Goal: Information Seeking & Learning: Learn about a topic

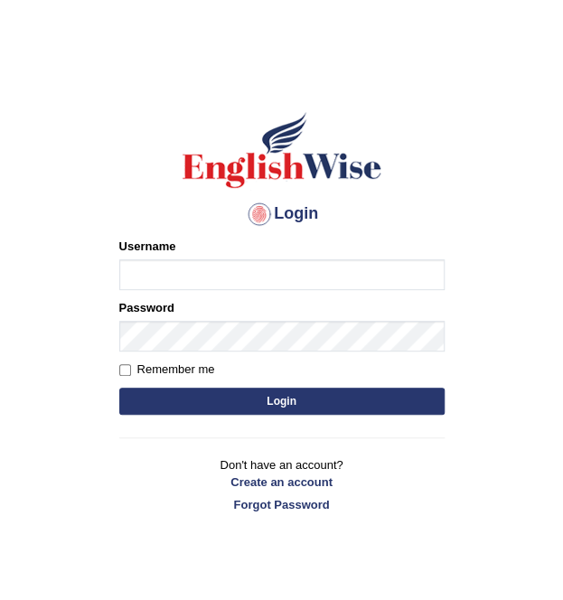
type input "Mandeep_21"
click at [251, 395] on button "Login" at bounding box center [281, 401] width 325 height 27
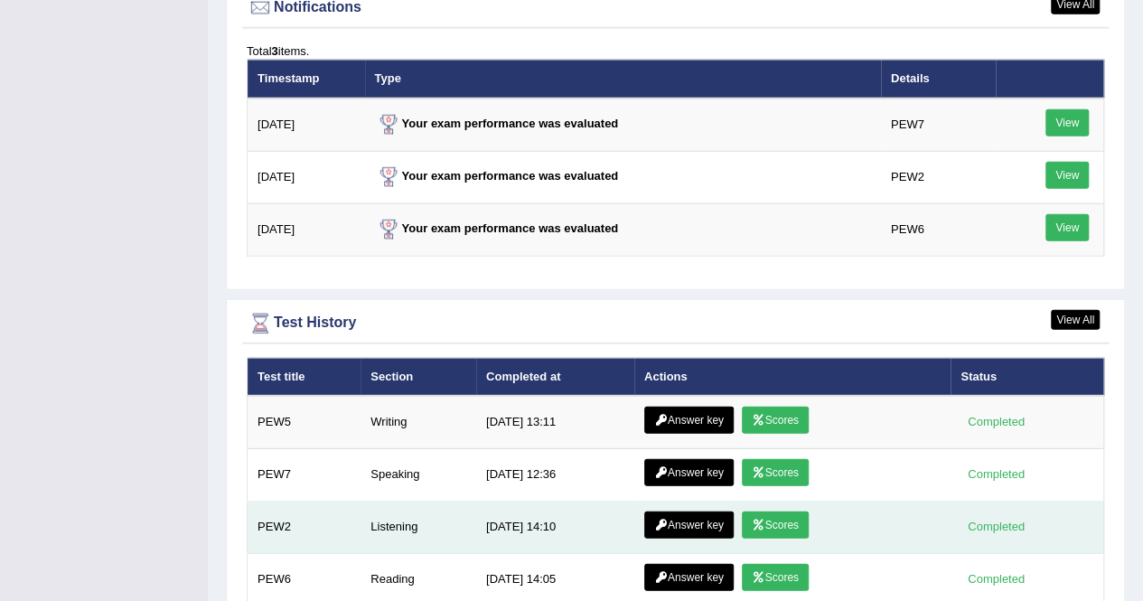
scroll to position [2329, 0]
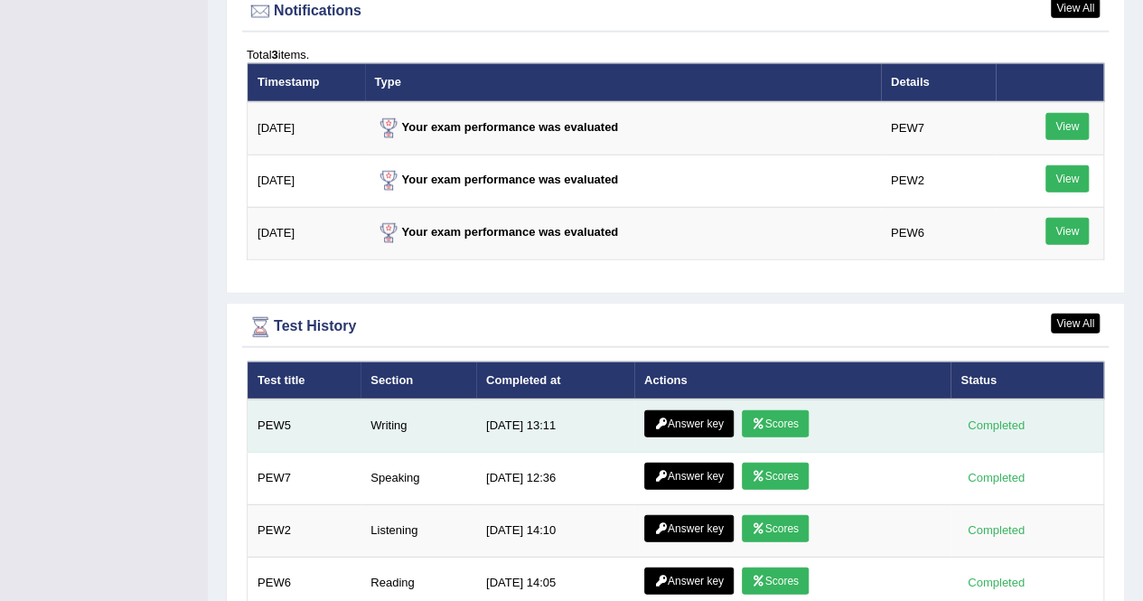
click at [562, 418] on icon at bounding box center [759, 423] width 14 height 11
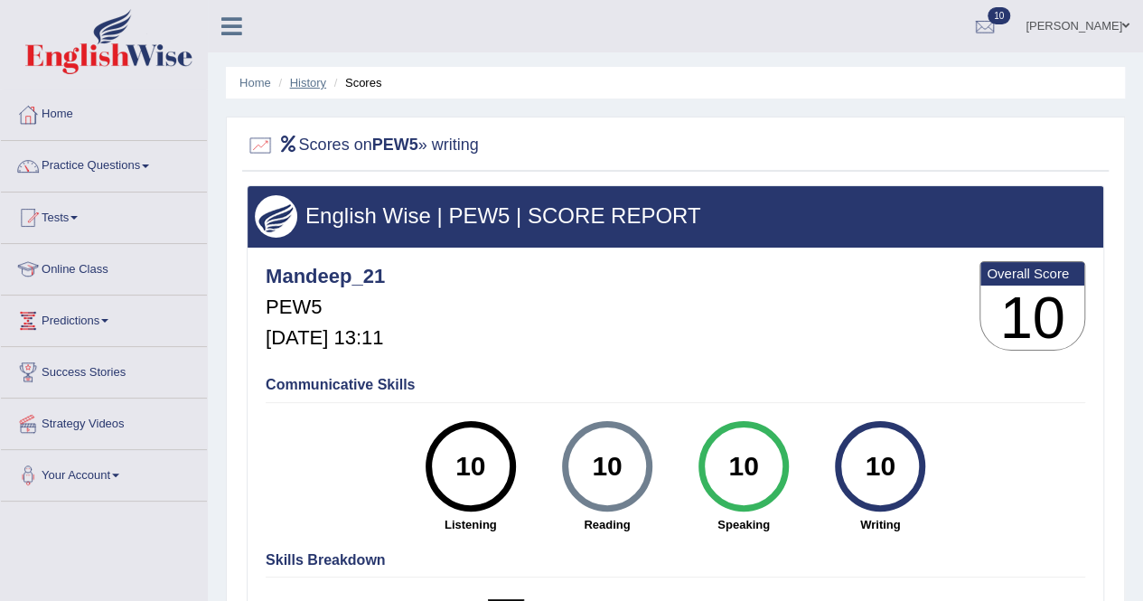
click at [303, 82] on link "History" at bounding box center [308, 83] width 36 height 14
click at [304, 82] on link "History" at bounding box center [308, 83] width 36 height 14
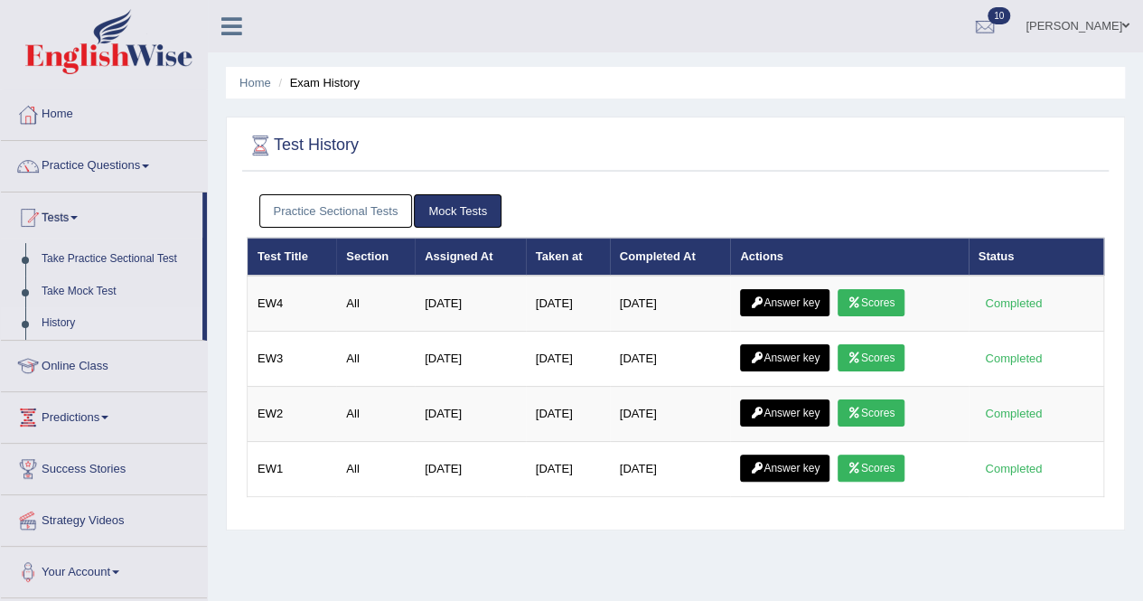
click at [355, 220] on link "Practice Sectional Tests" at bounding box center [336, 210] width 154 height 33
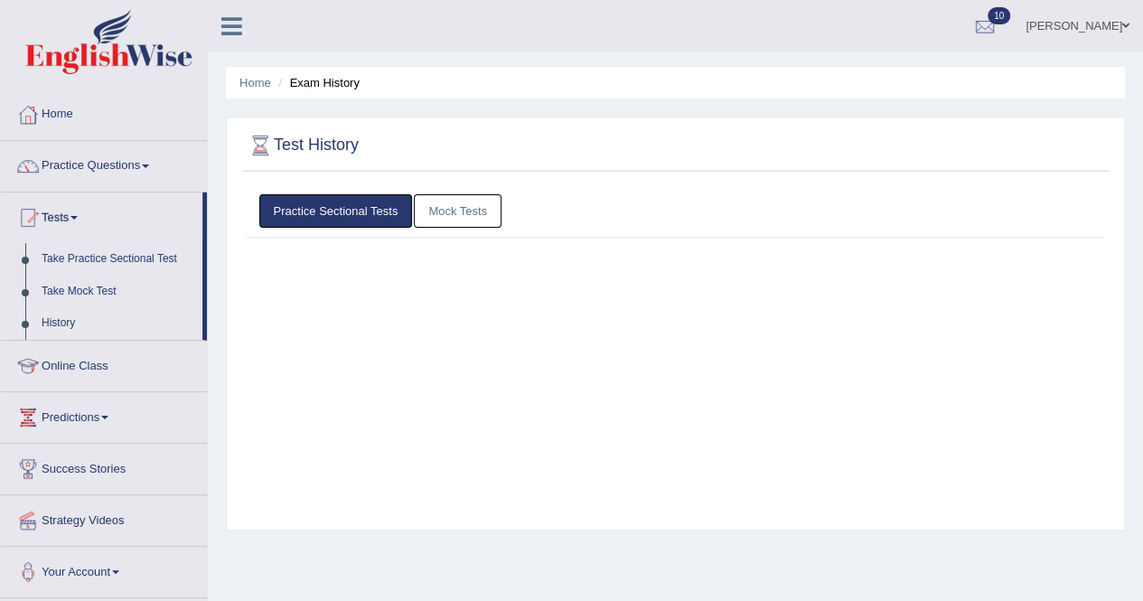
click at [355, 219] on link "Practice Sectional Tests" at bounding box center [336, 210] width 154 height 33
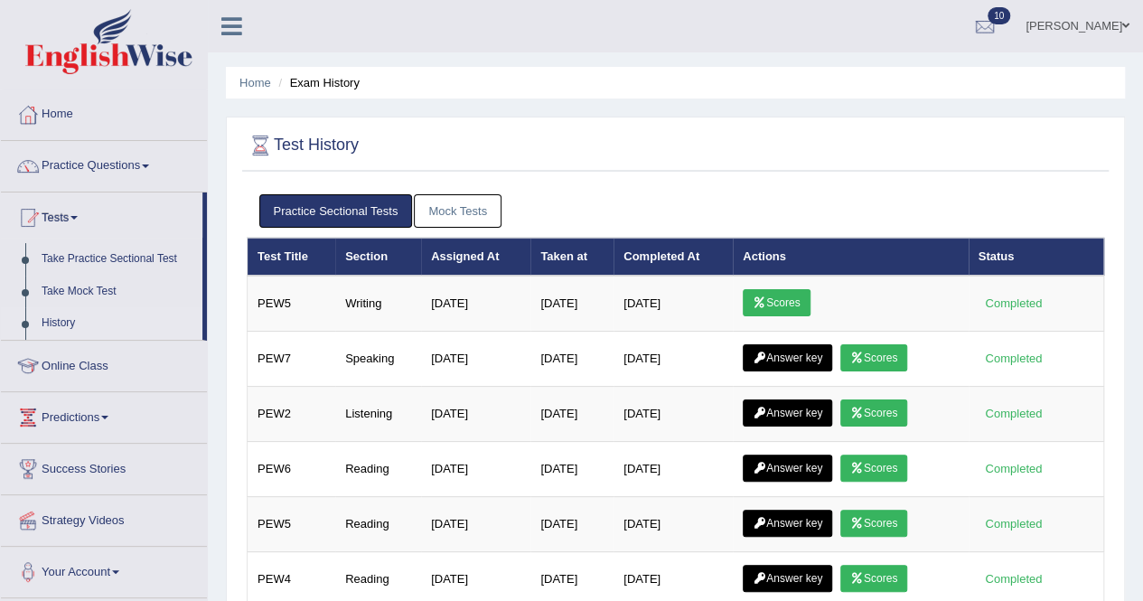
click at [448, 216] on link "Mock Tests" at bounding box center [458, 210] width 88 height 33
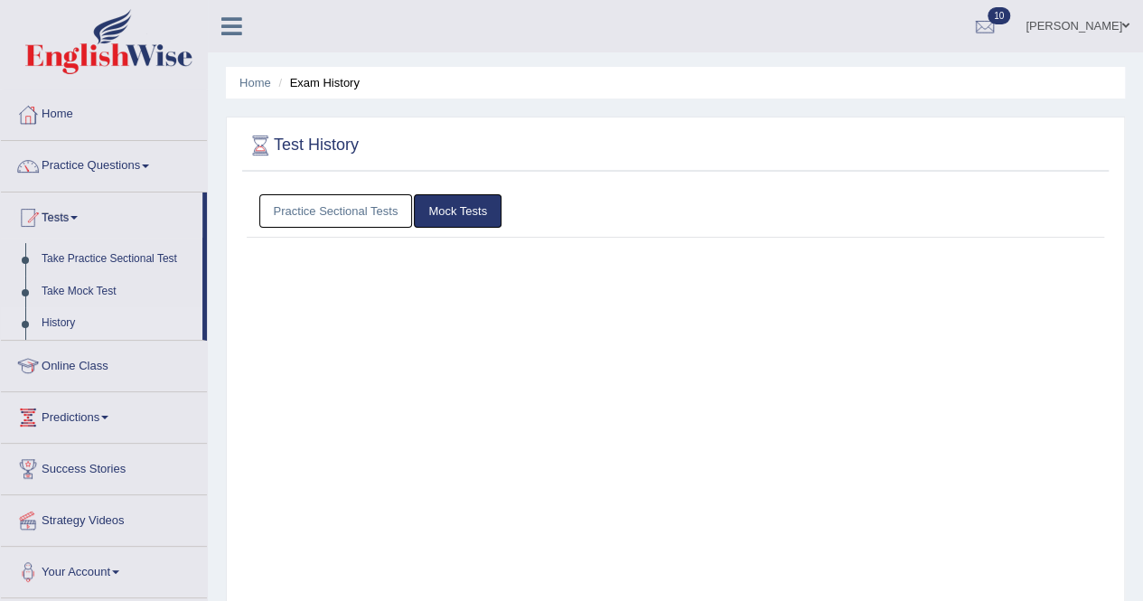
click at [448, 216] on link "Mock Tests" at bounding box center [458, 210] width 88 height 33
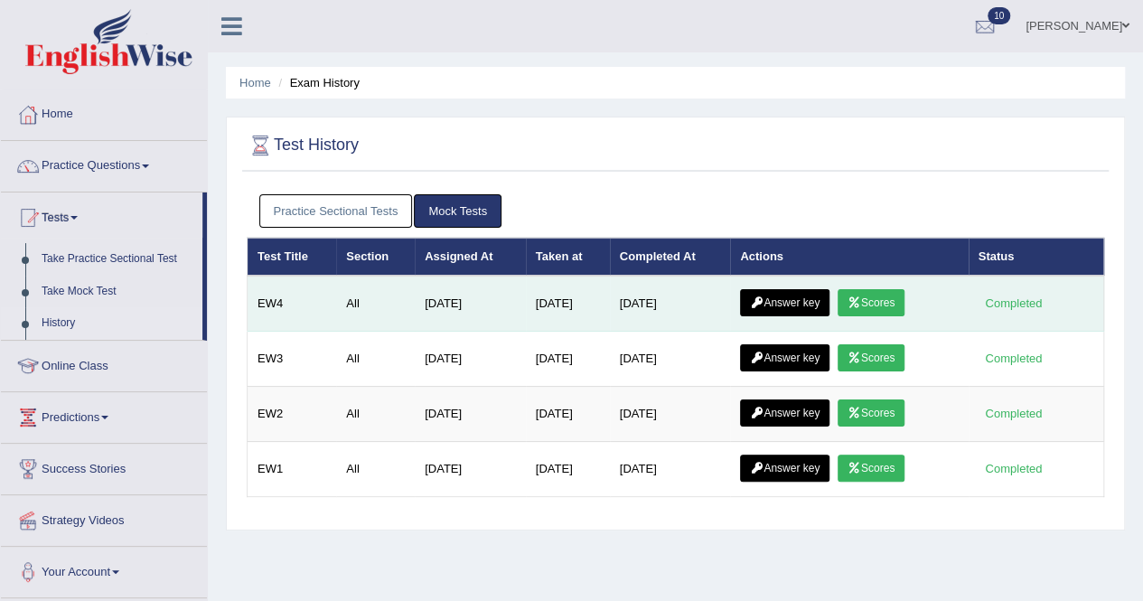
click at [861, 298] on icon at bounding box center [854, 302] width 14 height 11
click at [861, 301] on icon at bounding box center [854, 302] width 14 height 11
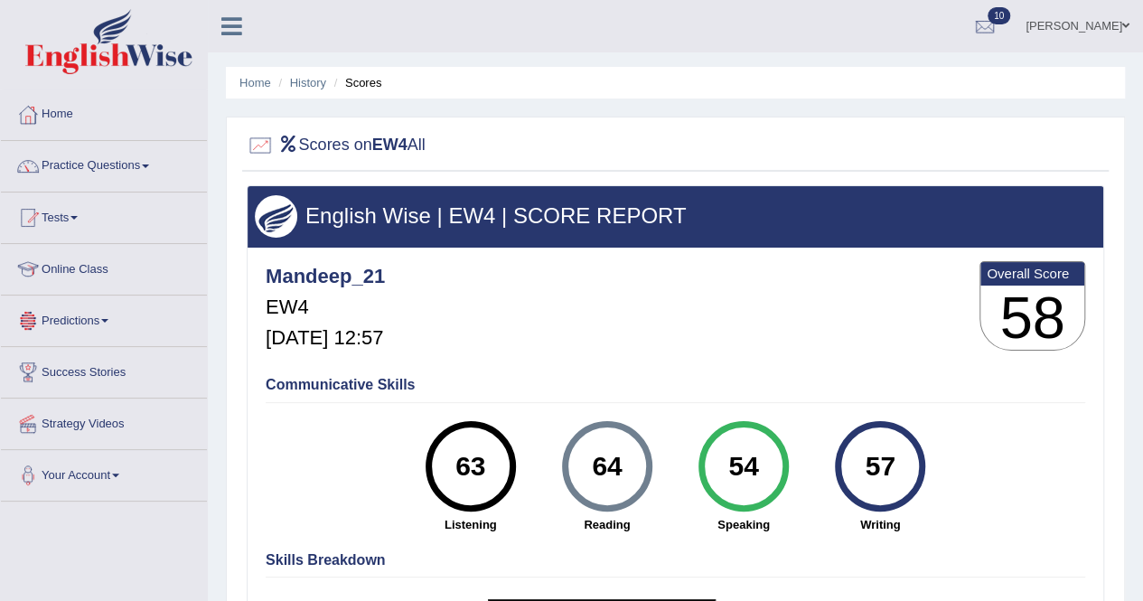
click at [101, 270] on link "Online Class" at bounding box center [104, 266] width 206 height 45
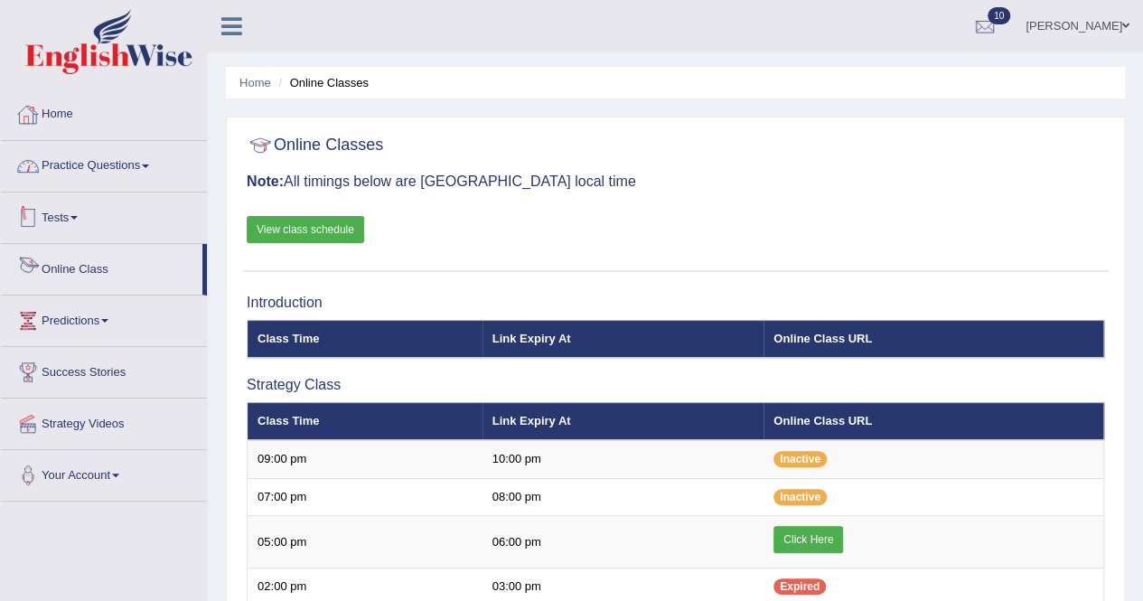
click at [87, 118] on link "Home" at bounding box center [104, 111] width 206 height 45
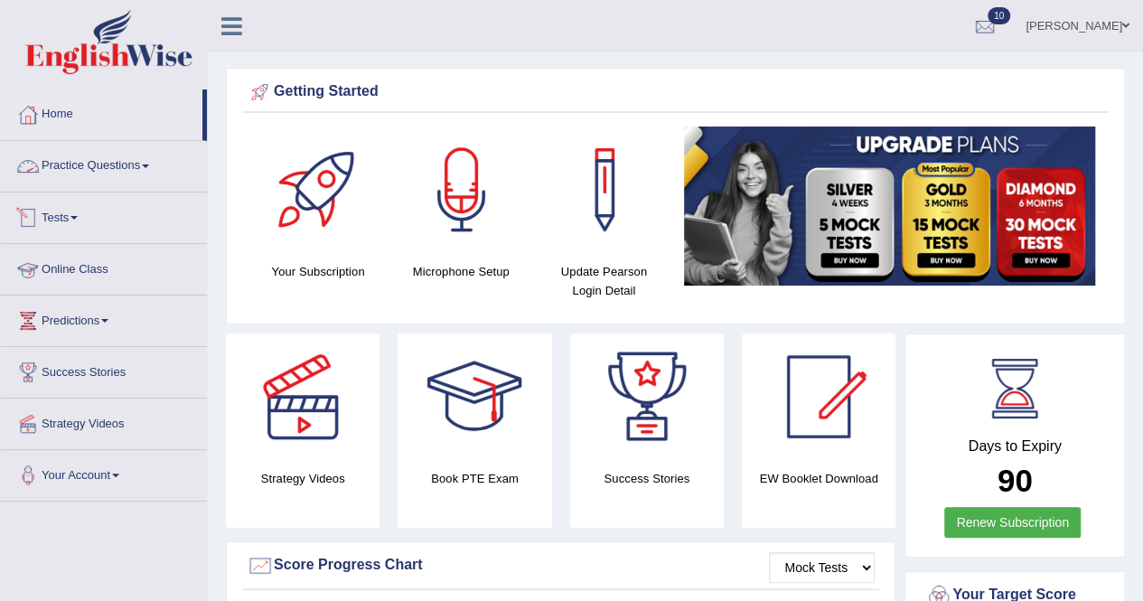
click at [128, 171] on link "Practice Questions" at bounding box center [104, 163] width 206 height 45
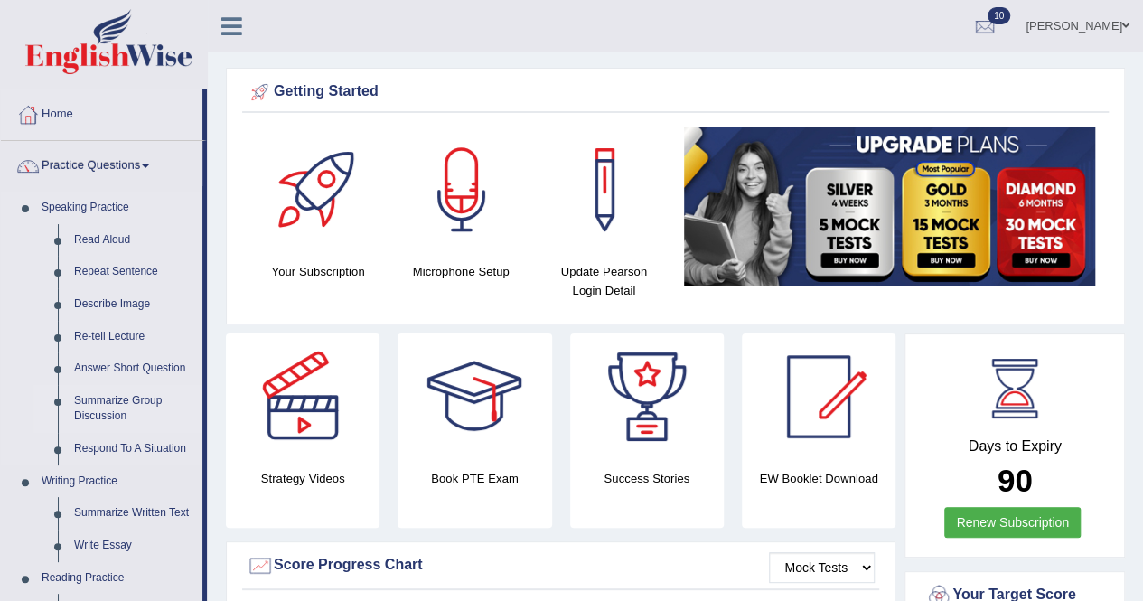
click at [110, 402] on link "Summarize Group Discussion" at bounding box center [134, 409] width 136 height 48
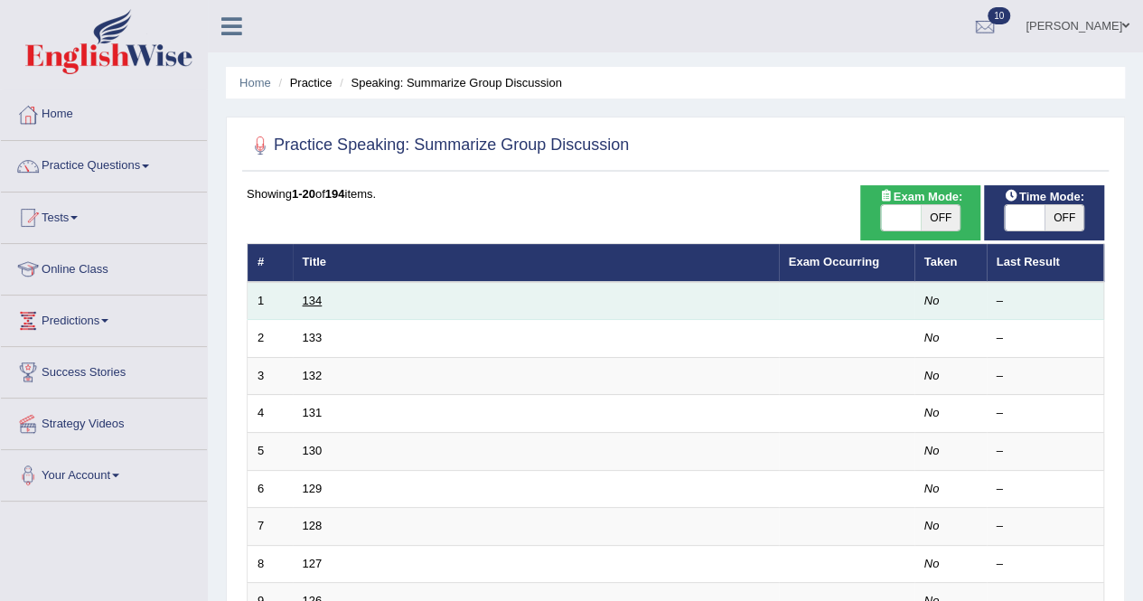
click at [307, 303] on link "134" at bounding box center [313, 301] width 20 height 14
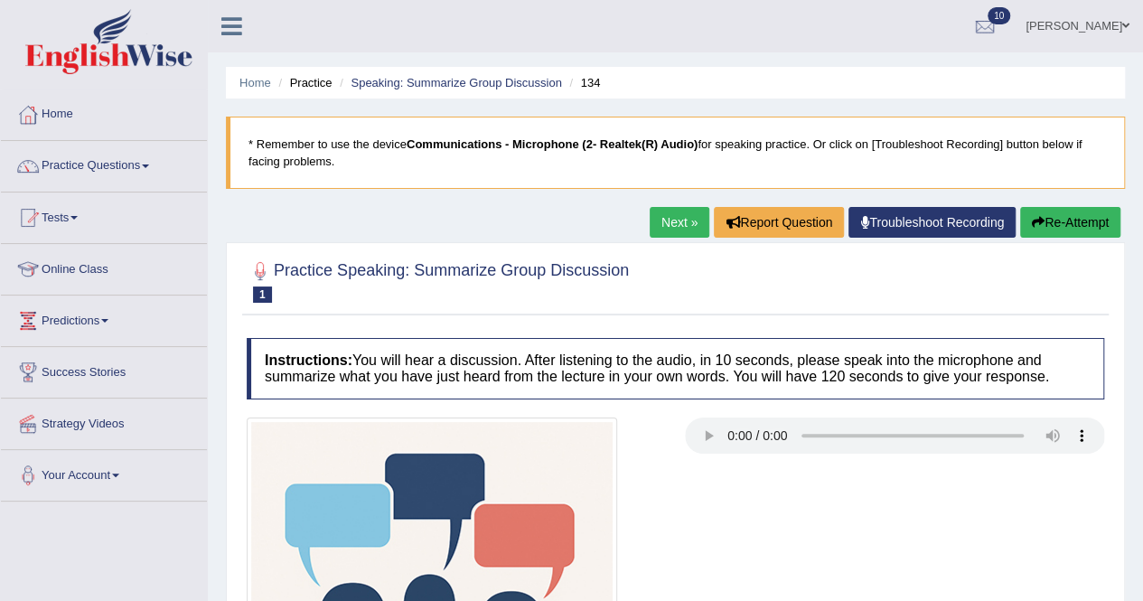
click at [560, 270] on h2 "Practice Speaking: Summarize Group Discussion 1 134" at bounding box center [438, 279] width 382 height 45
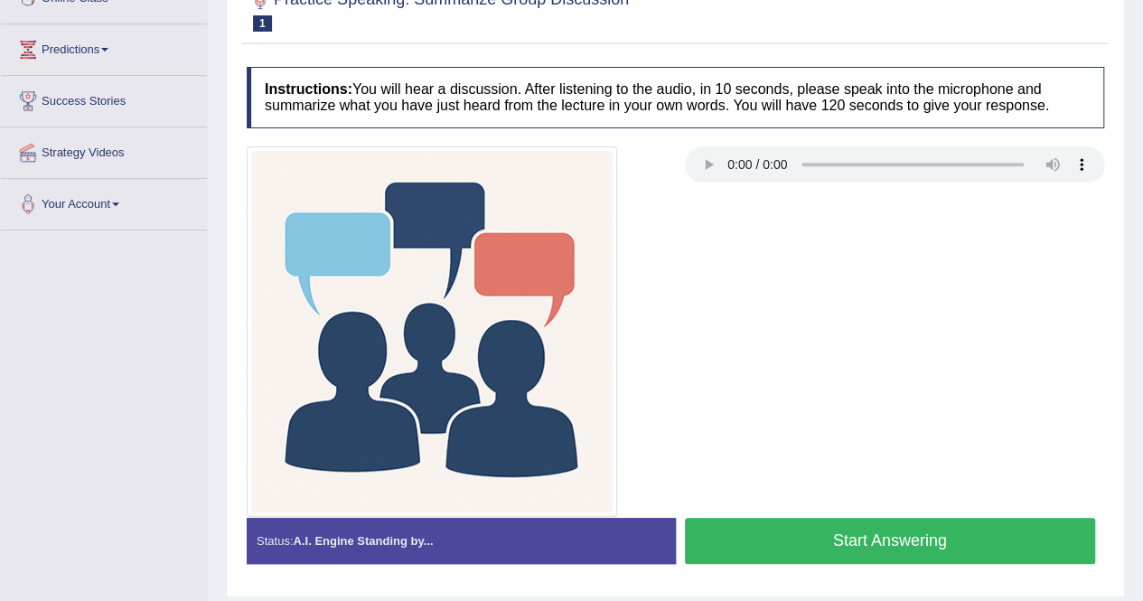
scroll to position [347, 0]
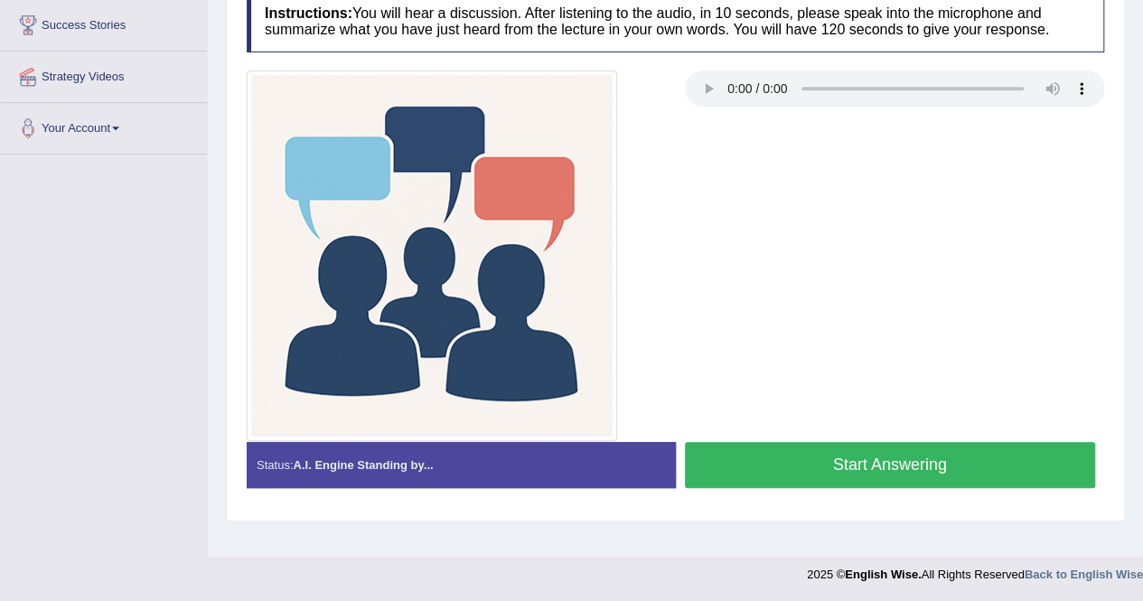
click at [743, 229] on div at bounding box center [675, 255] width 875 height 370
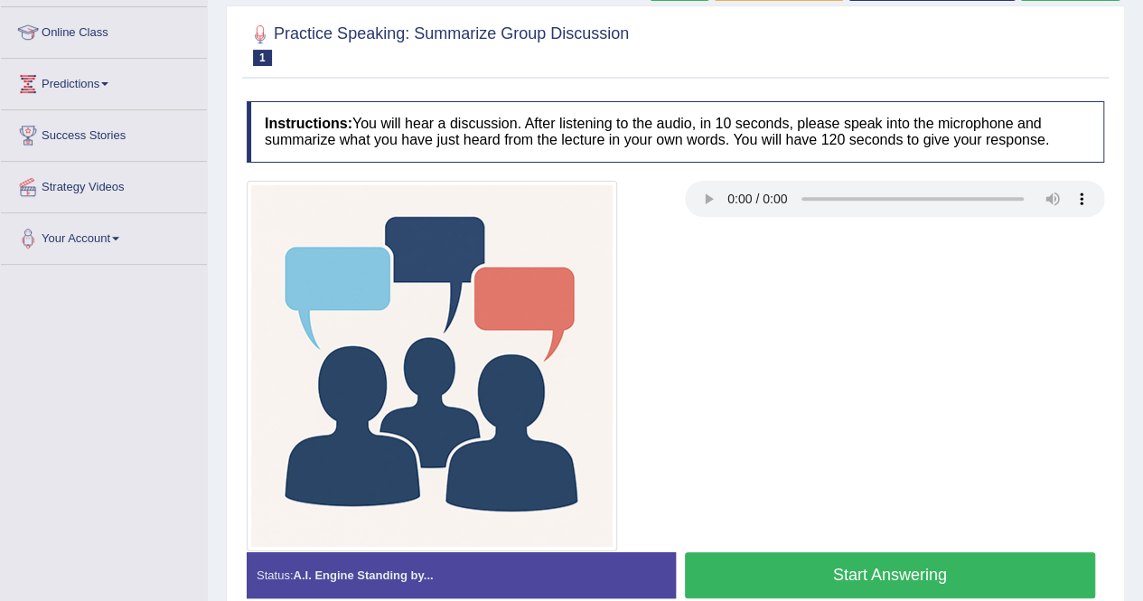
scroll to position [262, 0]
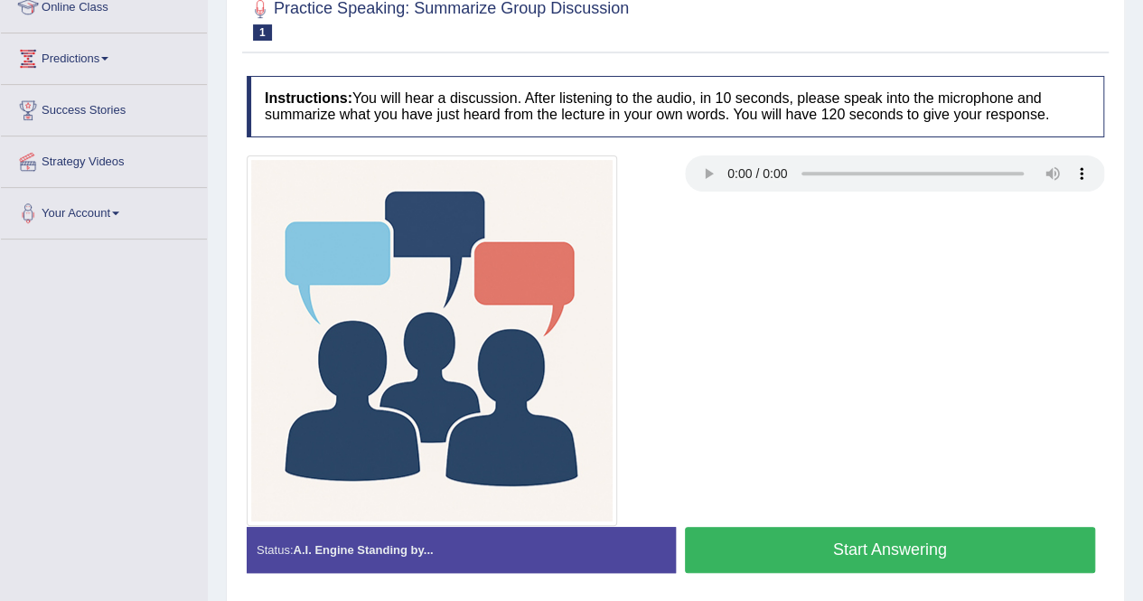
click at [123, 106] on link "Success Stories" at bounding box center [104, 107] width 206 height 45
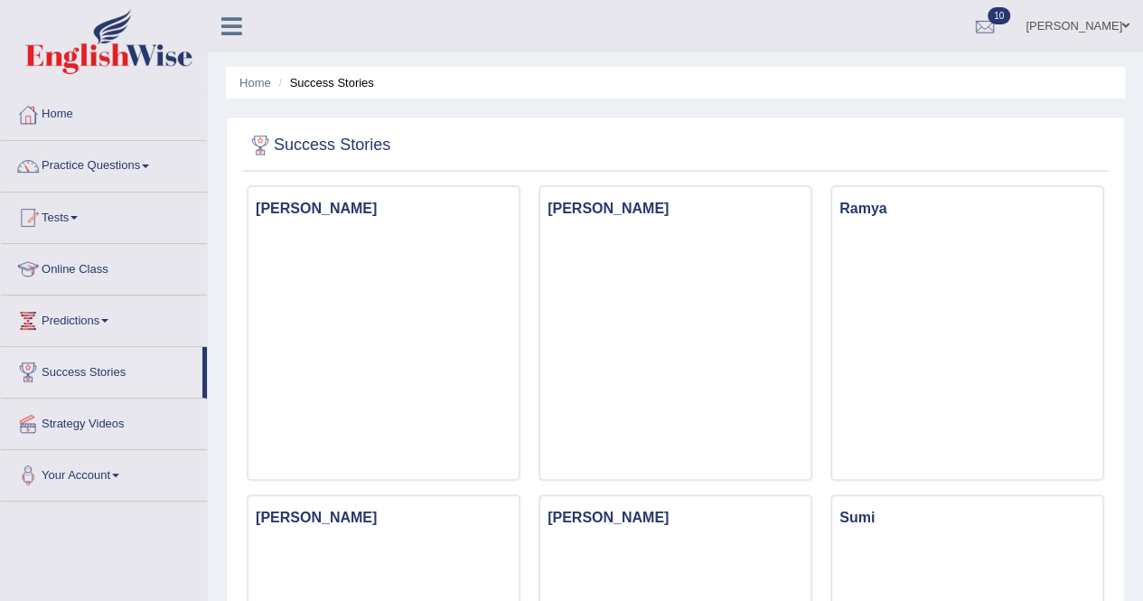
click at [105, 164] on link "Practice Questions" at bounding box center [104, 163] width 206 height 45
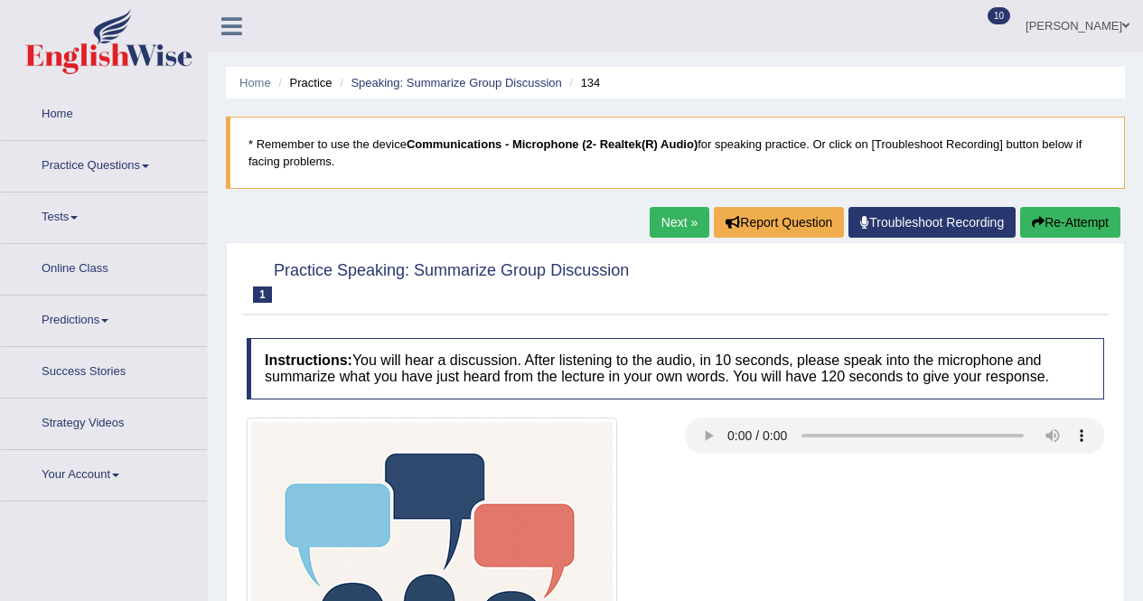
scroll to position [305, 0]
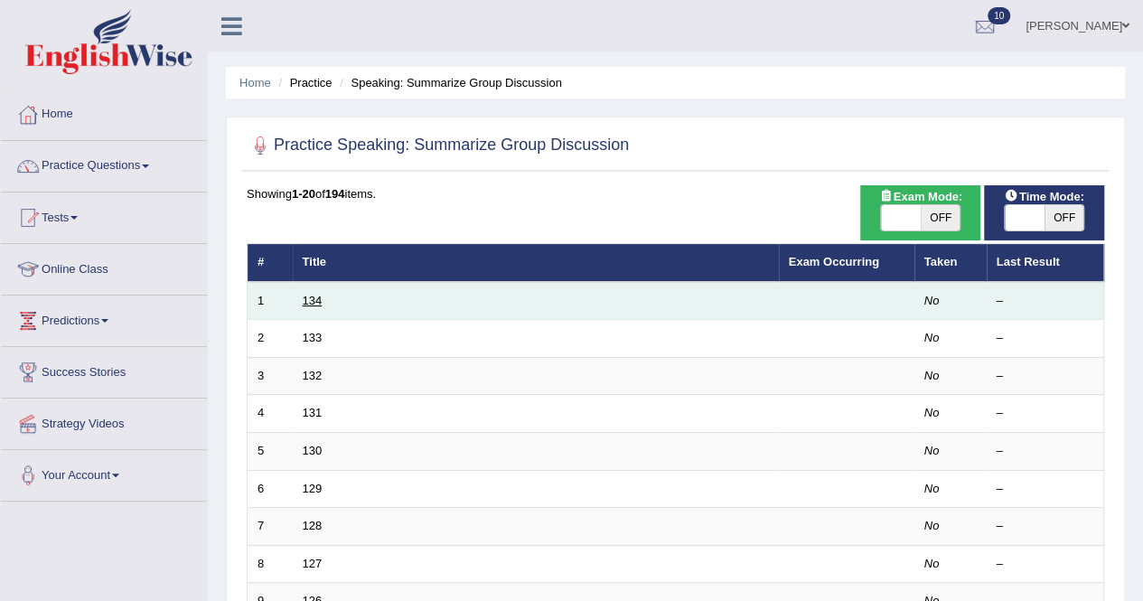
click at [311, 304] on link "134" at bounding box center [313, 301] width 20 height 14
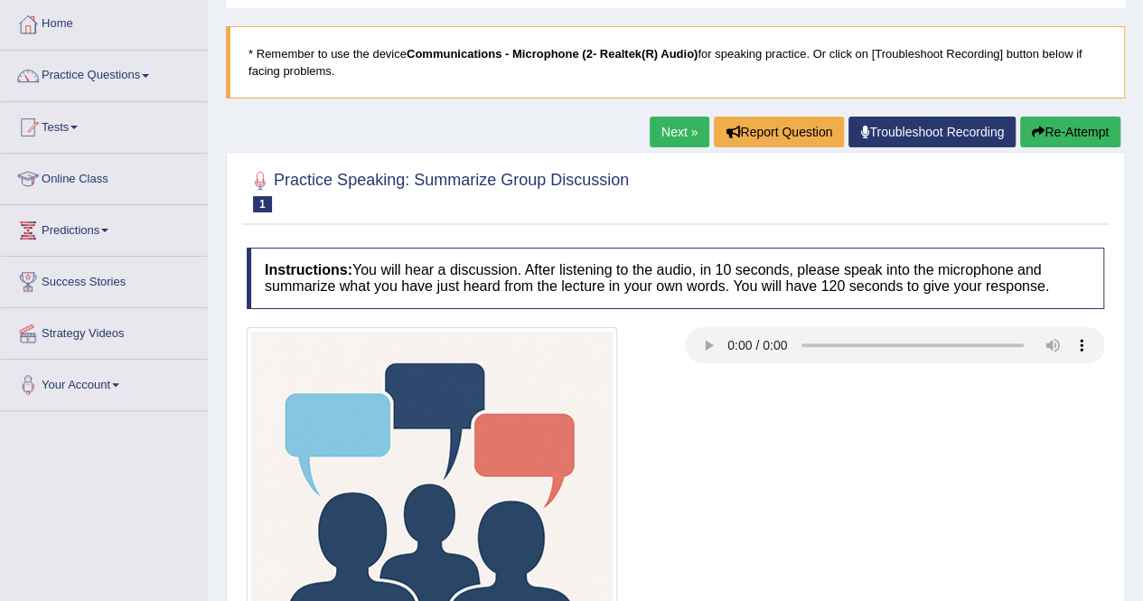
scroll to position [76, 0]
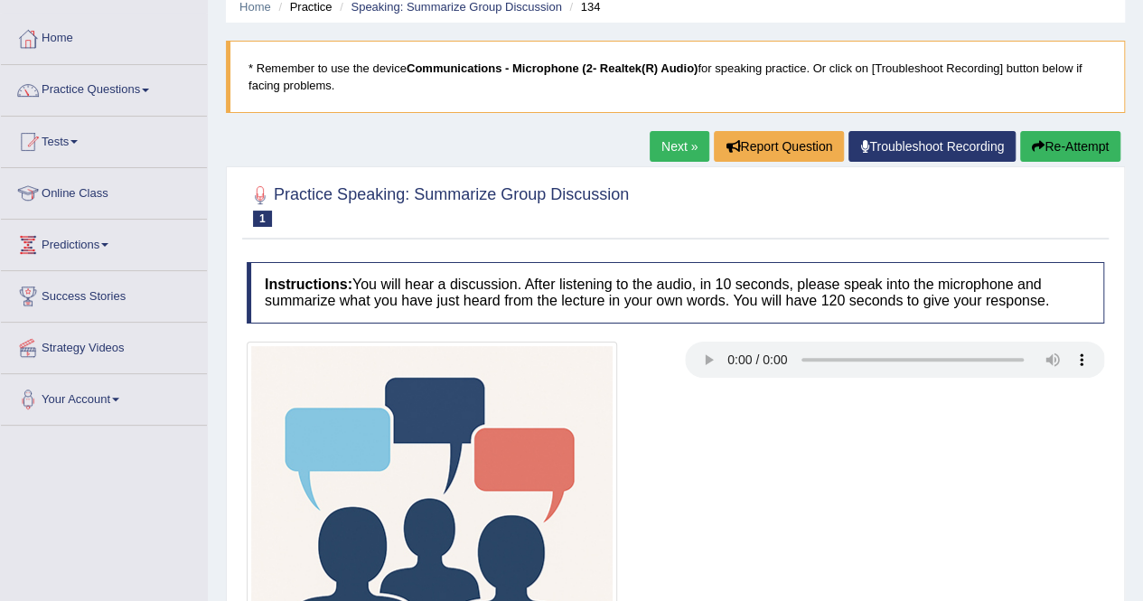
click at [661, 145] on link "Next »" at bounding box center [679, 146] width 60 height 31
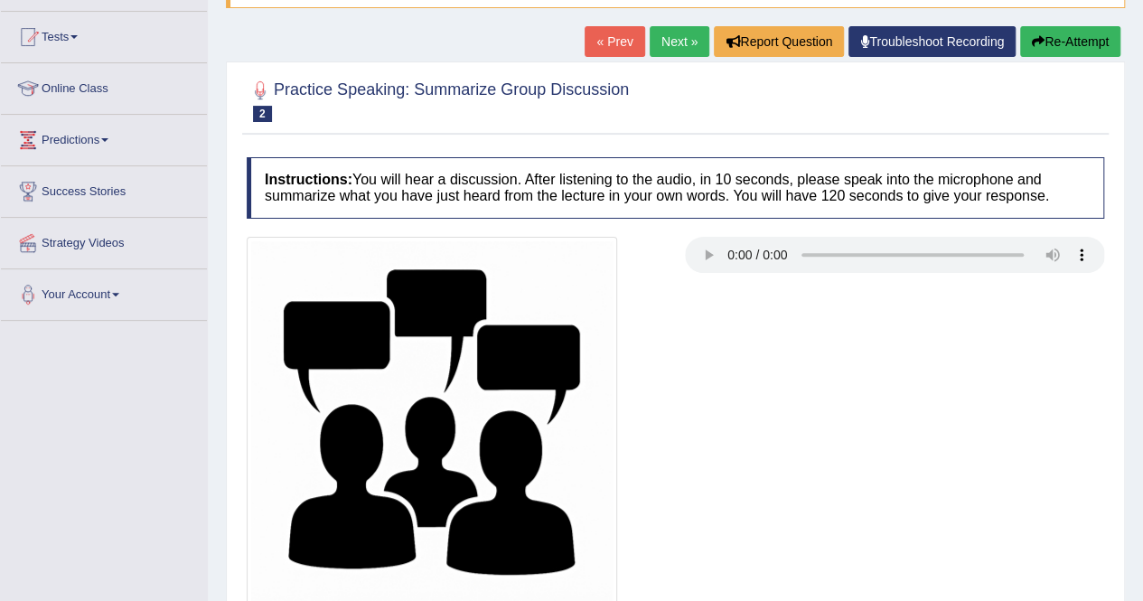
scroll to position [271, 0]
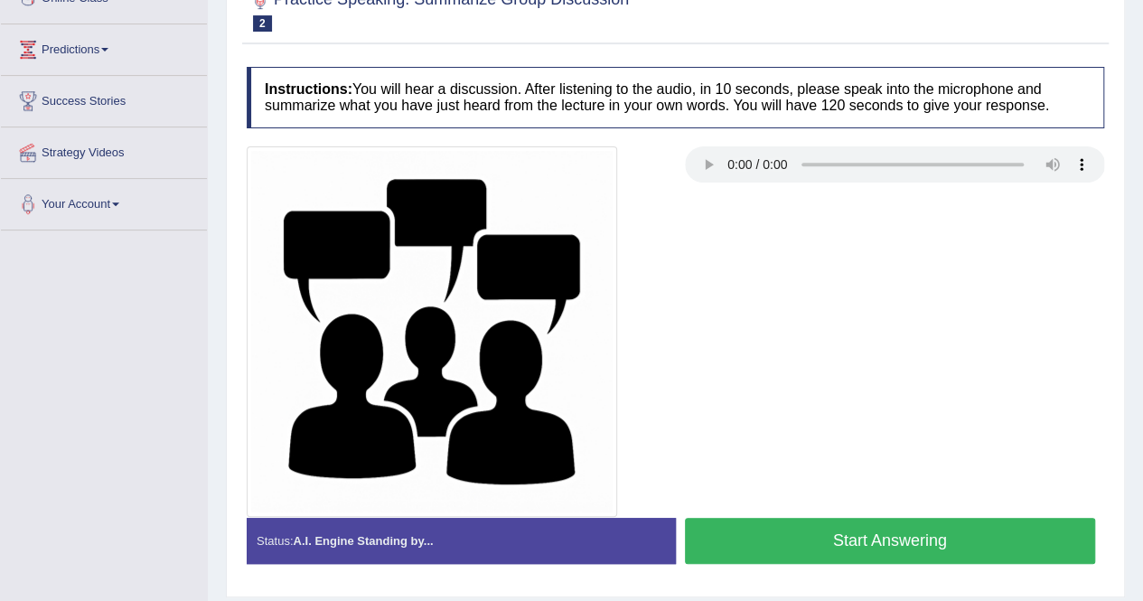
click at [746, 286] on div at bounding box center [675, 331] width 875 height 370
click at [750, 520] on button "Start Answering" at bounding box center [890, 541] width 411 height 46
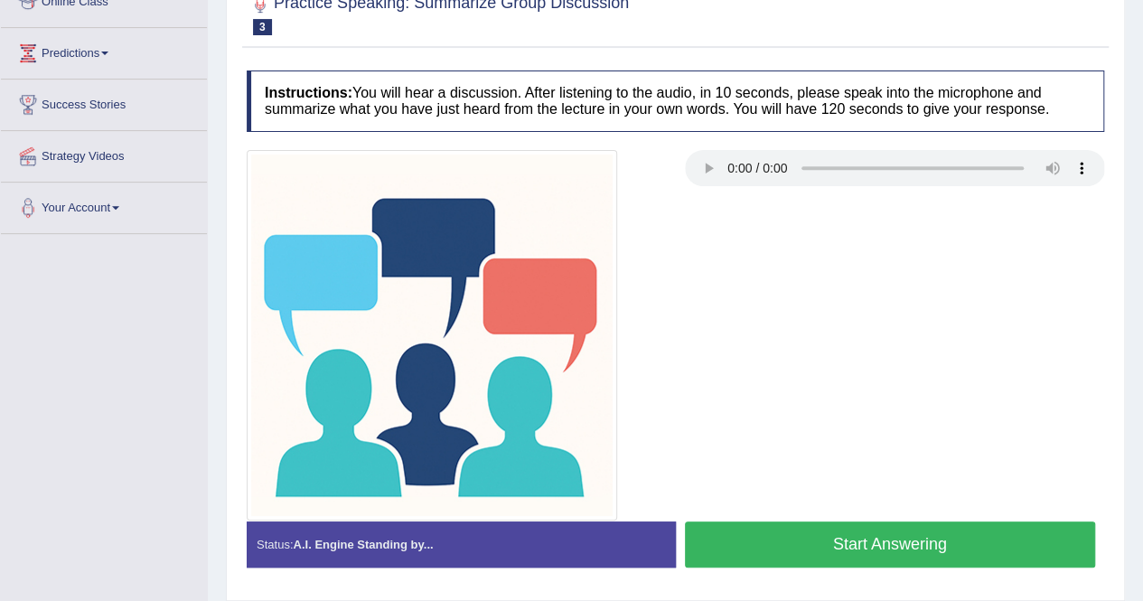
scroll to position [271, 0]
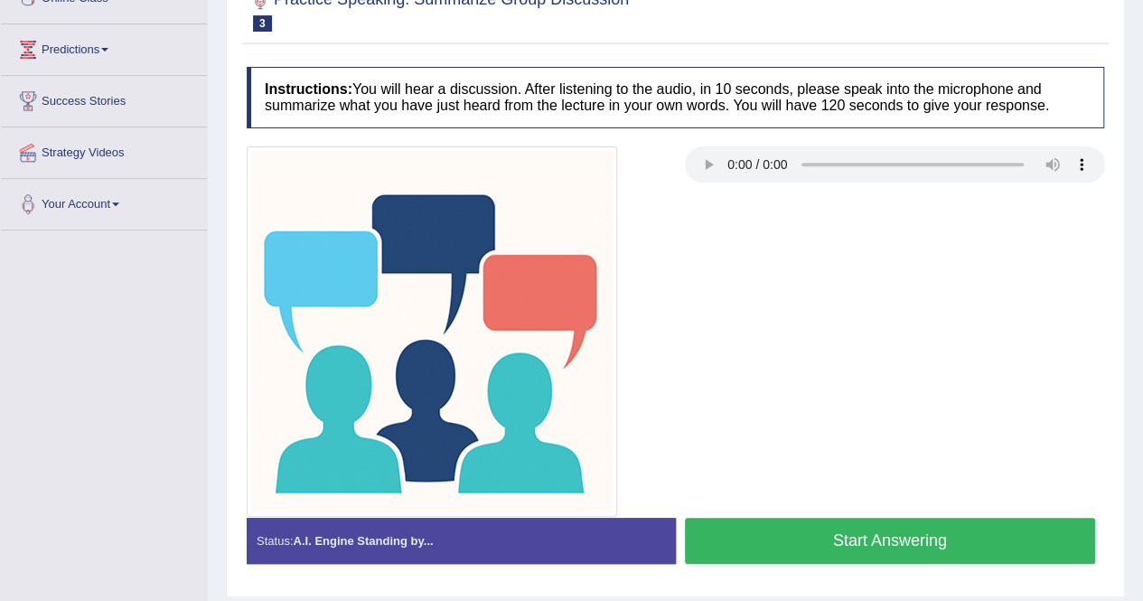
click at [794, 270] on div at bounding box center [675, 331] width 875 height 370
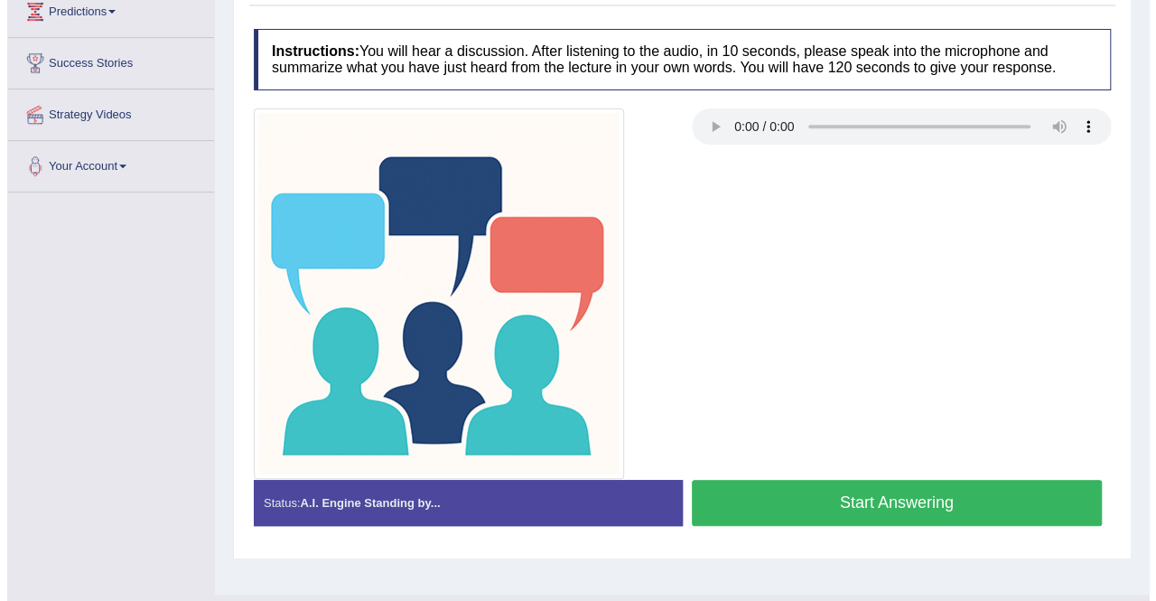
scroll to position [313, 0]
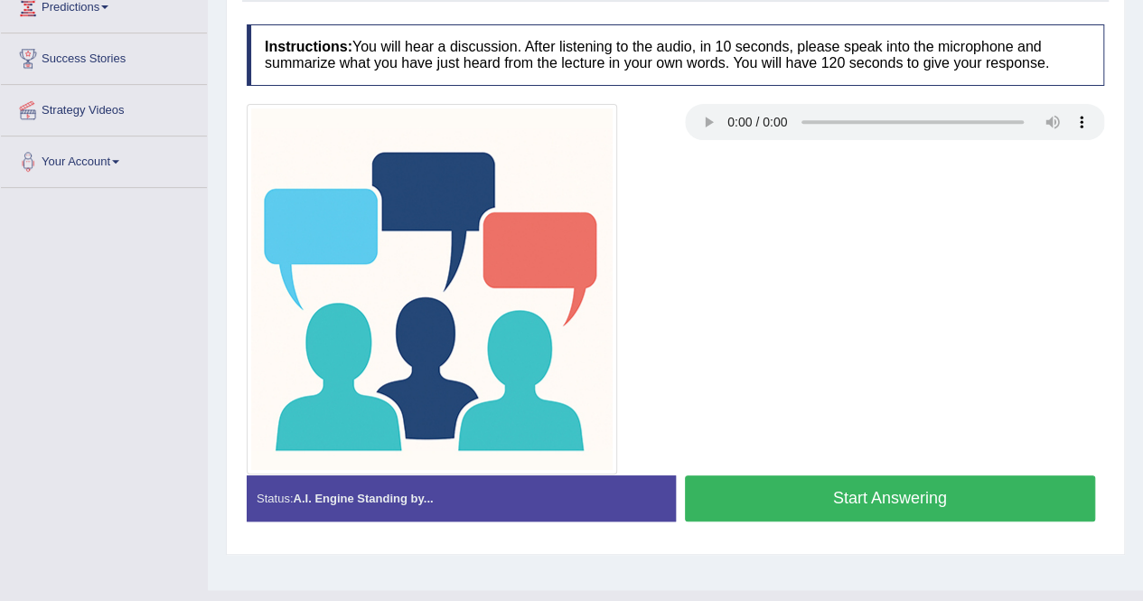
click at [770, 481] on button "Start Answering" at bounding box center [890, 498] width 411 height 46
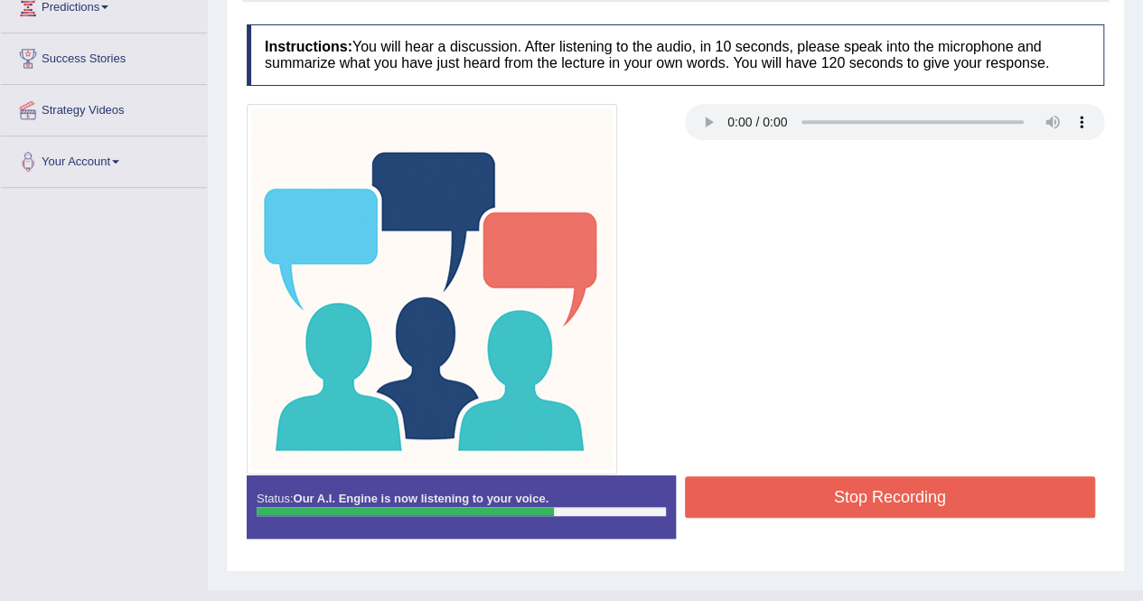
click at [859, 488] on button "Stop Recording" at bounding box center [890, 497] width 411 height 42
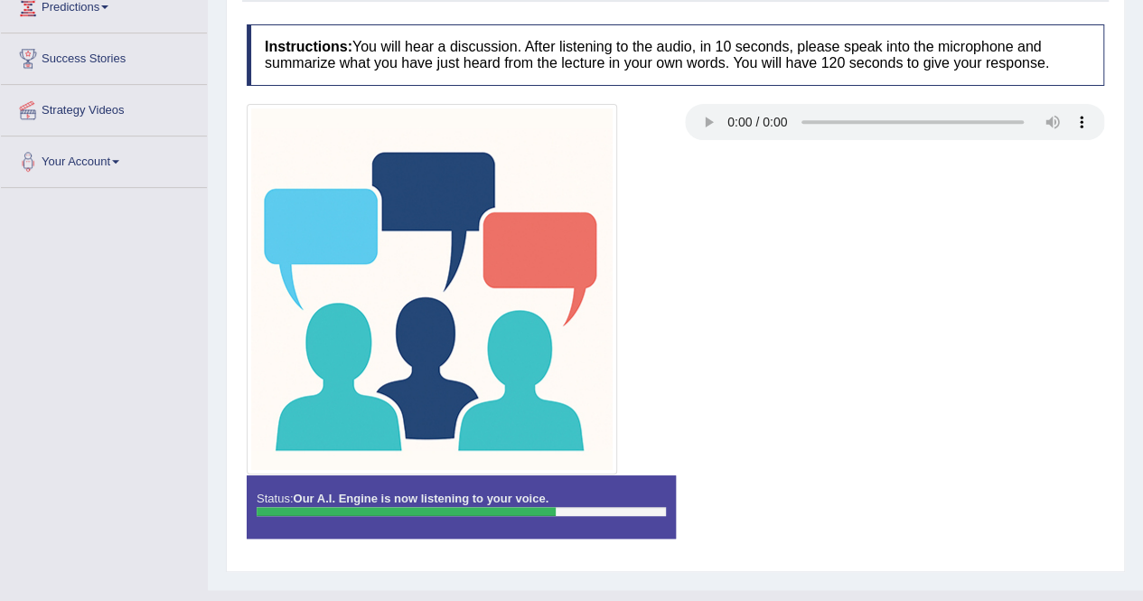
click at [770, 481] on div "Status: Our A.I. Engine is now listening to your voice. Start Answering Stop Re…" at bounding box center [675, 515] width 857 height 81
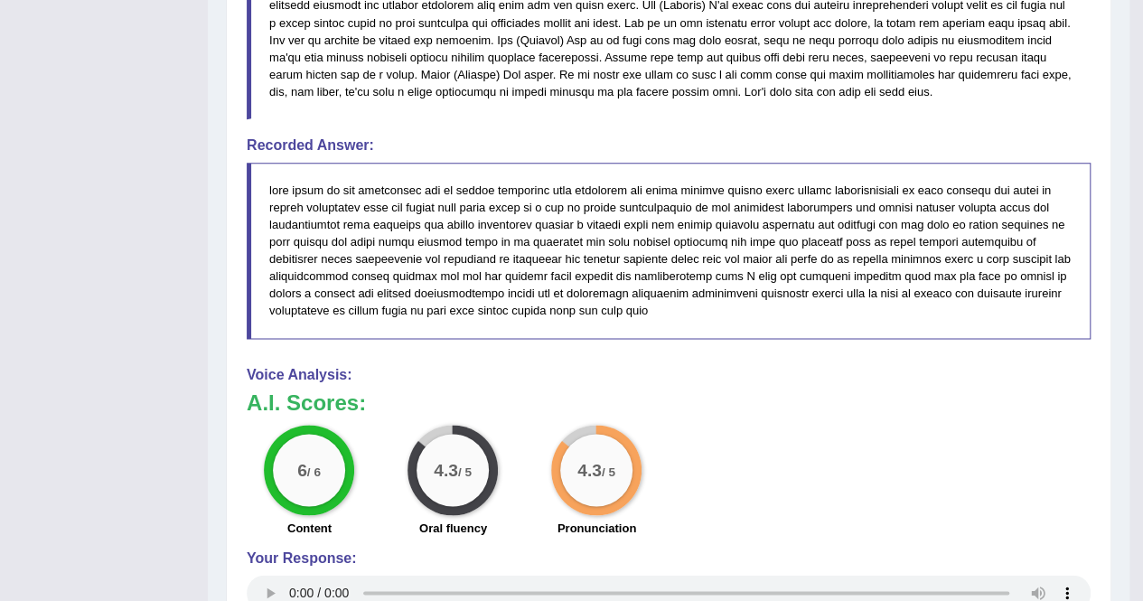
scroll to position [1155, 0]
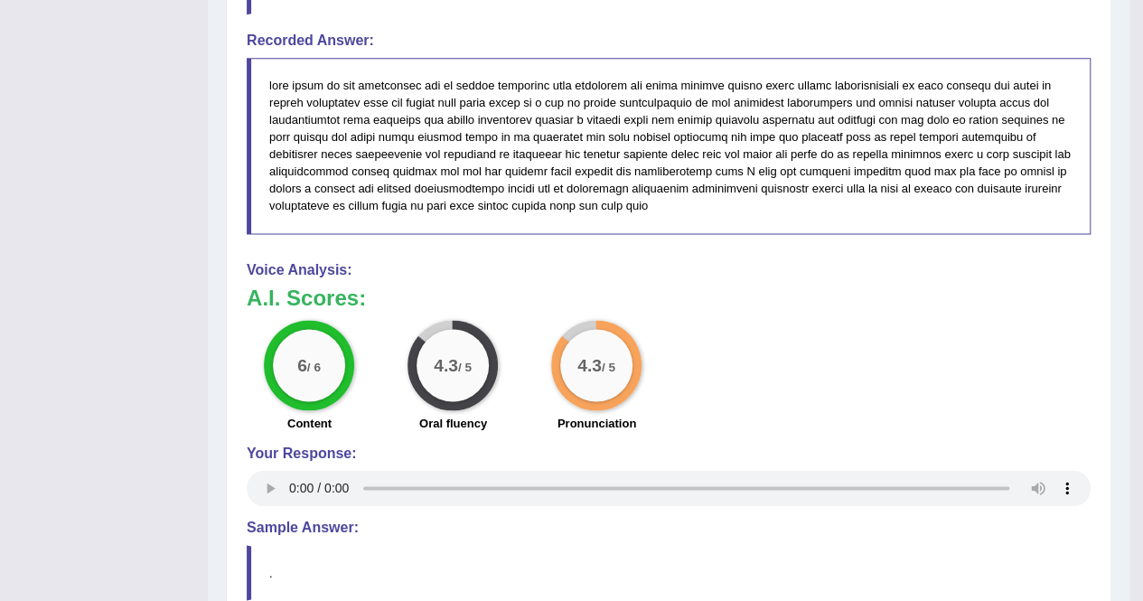
click at [705, 305] on h3 "A.I. Scores:" at bounding box center [669, 297] width 844 height 23
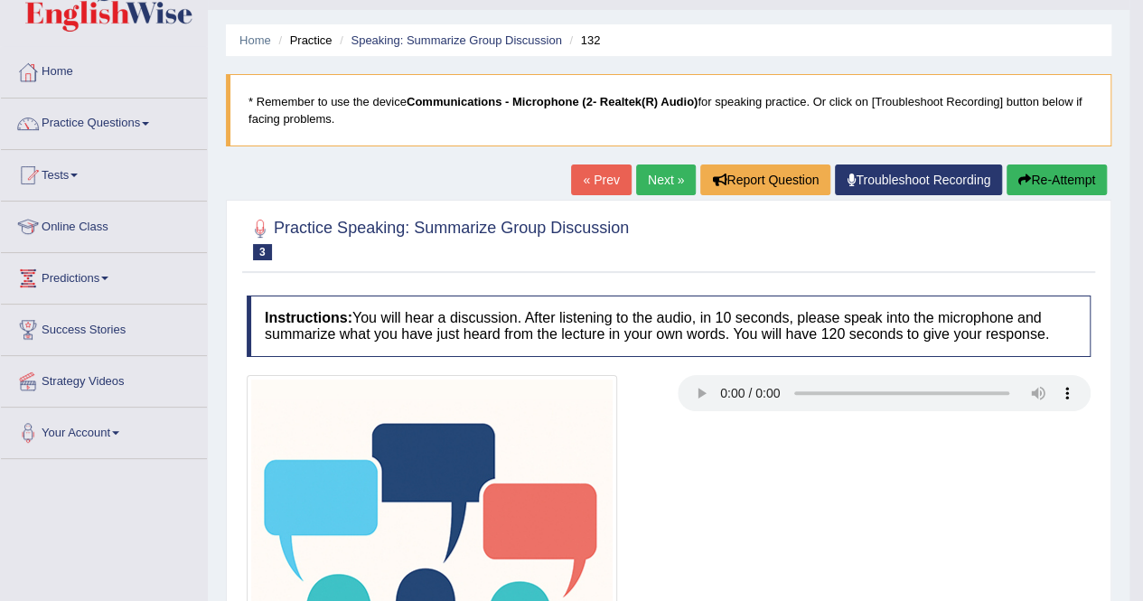
scroll to position [0, 0]
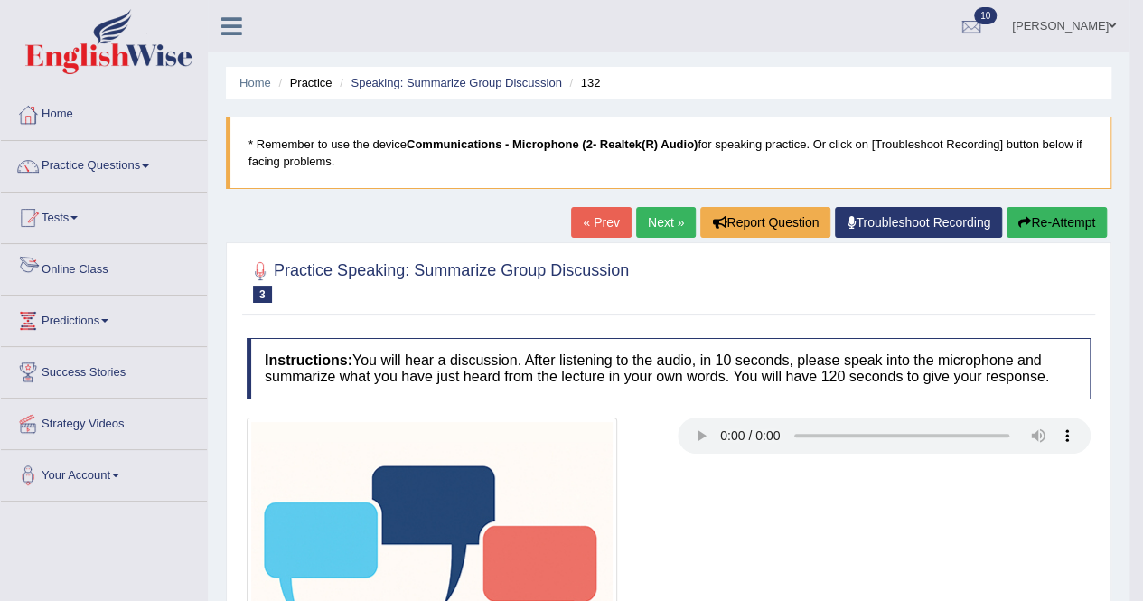
click at [91, 271] on link "Online Class" at bounding box center [104, 266] width 206 height 45
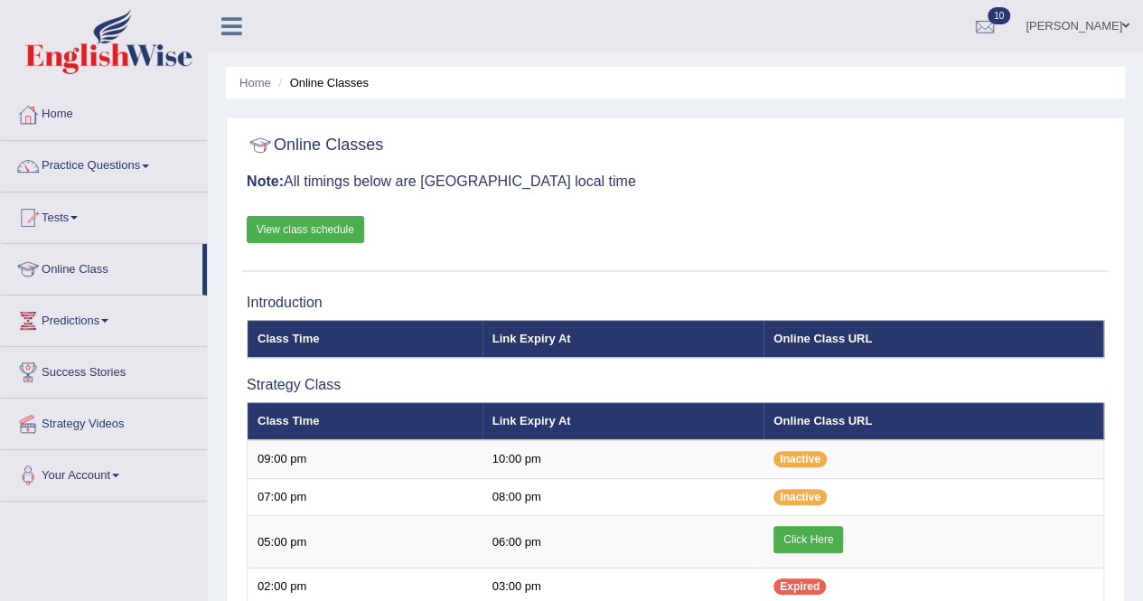
click at [301, 230] on link "View class schedule" at bounding box center [305, 229] width 117 height 27
click at [78, 114] on link "Home" at bounding box center [104, 111] width 206 height 45
